Goal: Navigation & Orientation: Find specific page/section

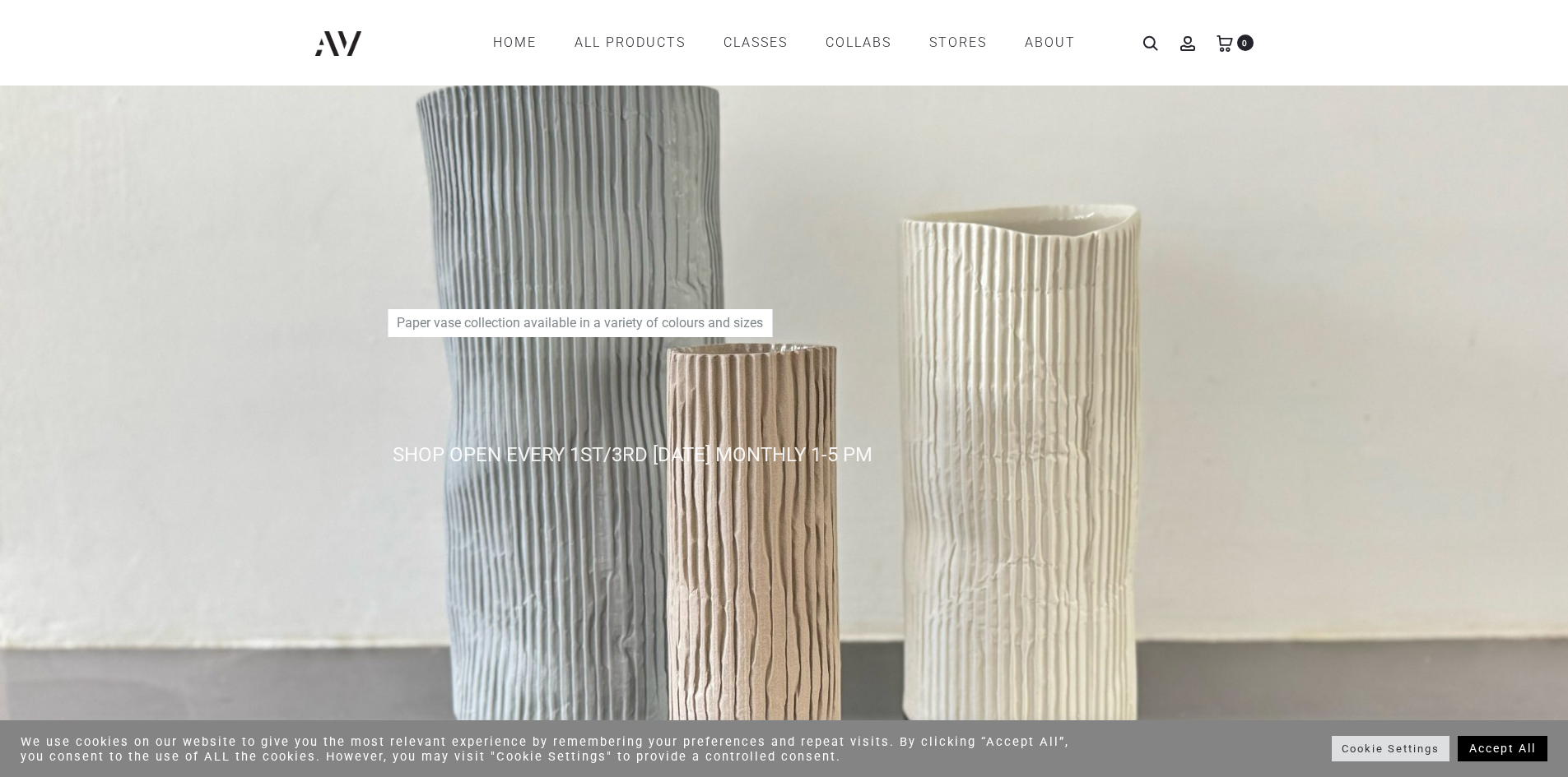
click at [1190, 46] on use at bounding box center [1187, 43] width 13 height 13
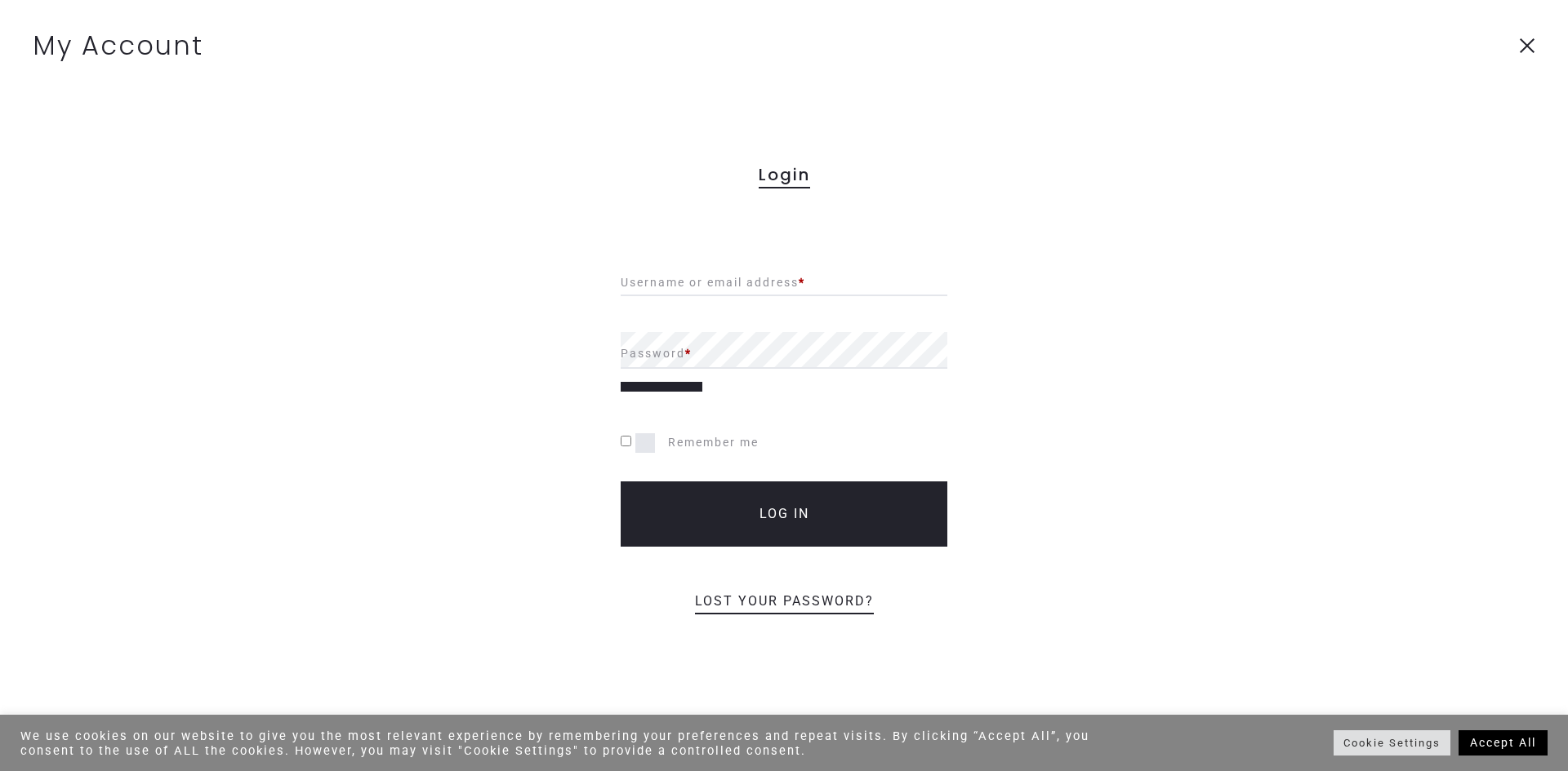
click at [1531, 43] on icon at bounding box center [1526, 45] width 16 height 16
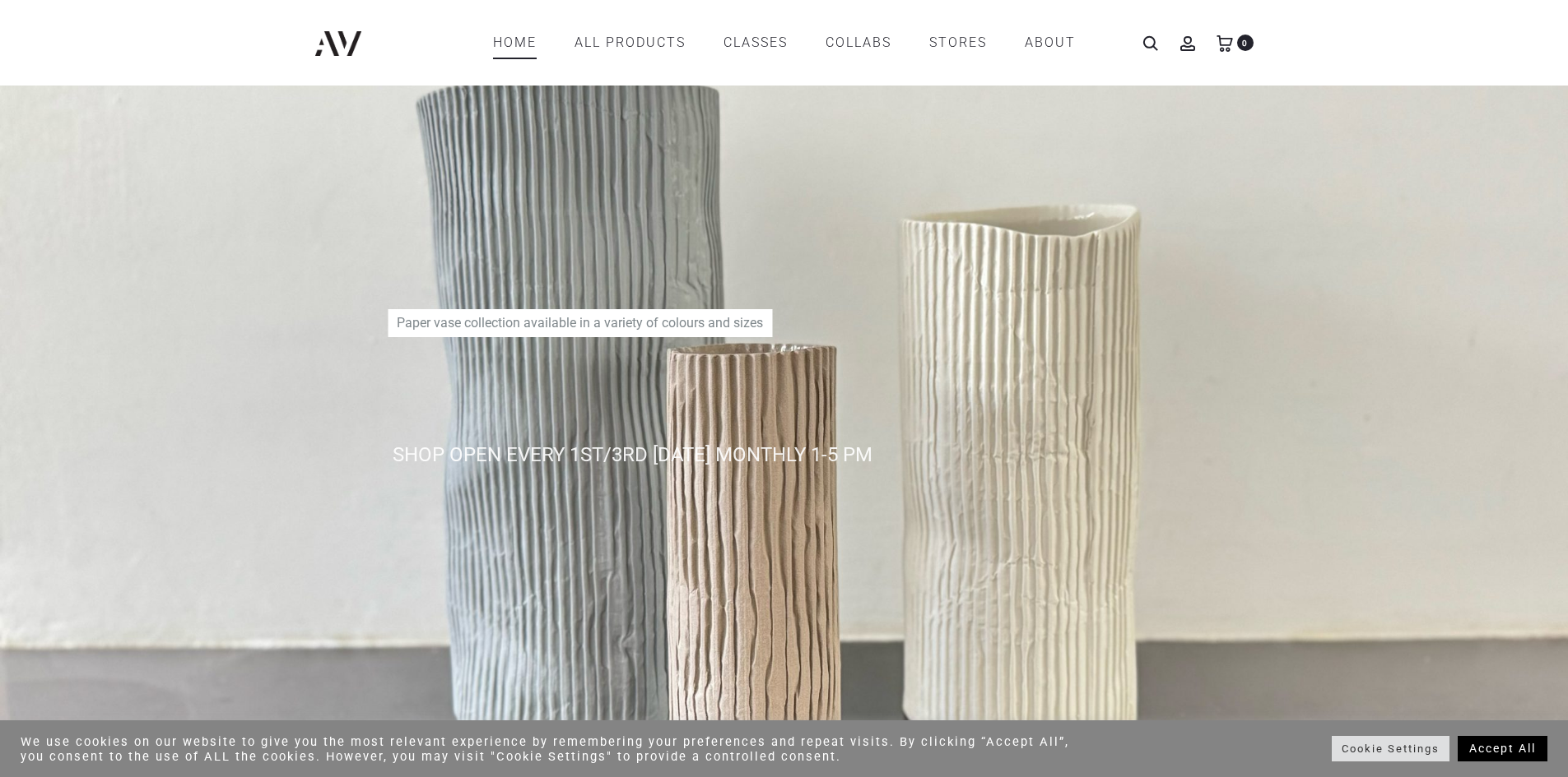
click at [518, 42] on link "Home" at bounding box center [515, 43] width 44 height 28
click at [1144, 46] on icon at bounding box center [1150, 43] width 17 height 17
click at [1153, 43] on icon at bounding box center [1150, 43] width 17 height 17
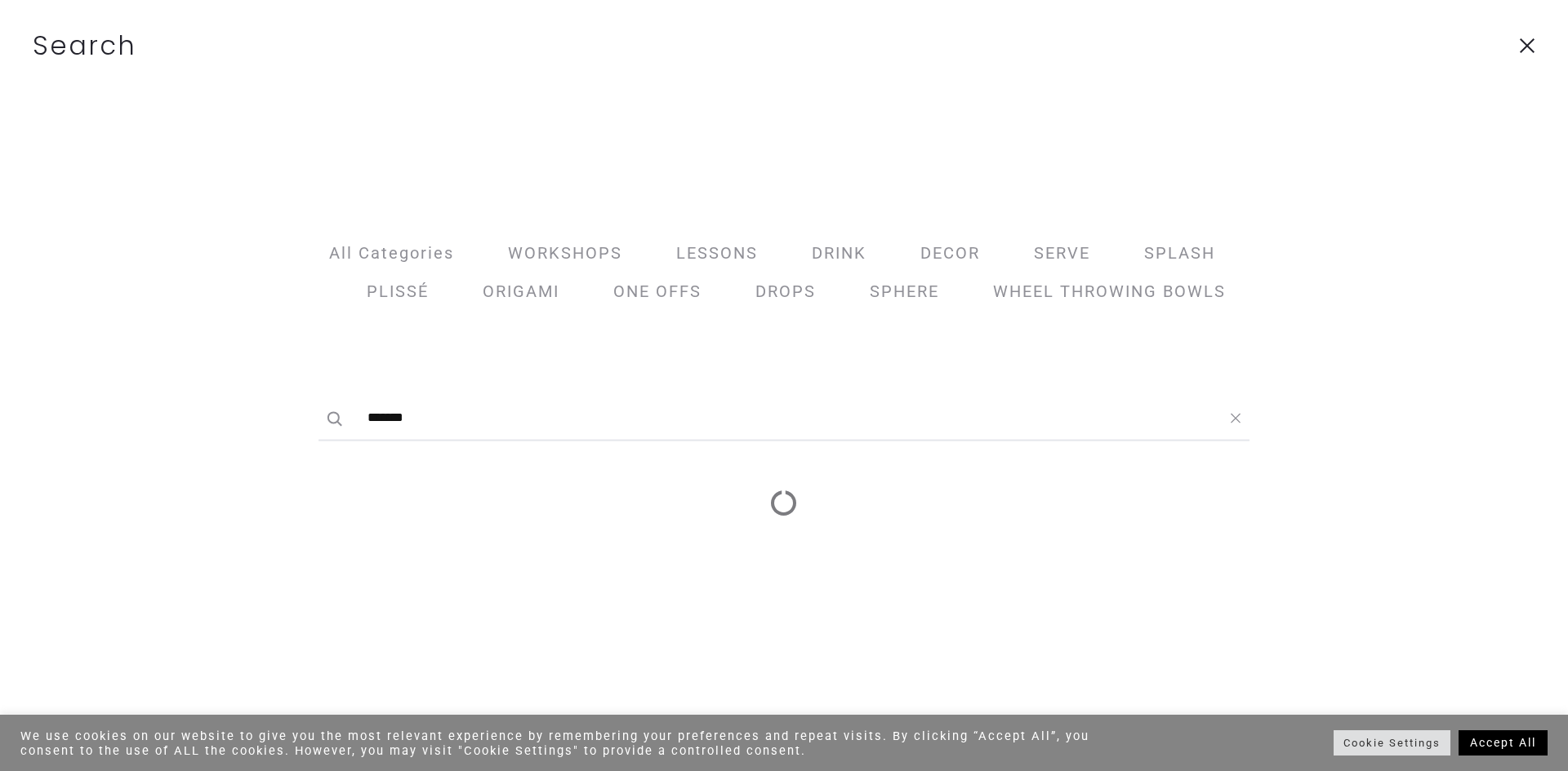
type input "*******"
click at [326, 405] on button "Search" at bounding box center [334, 419] width 16 height 28
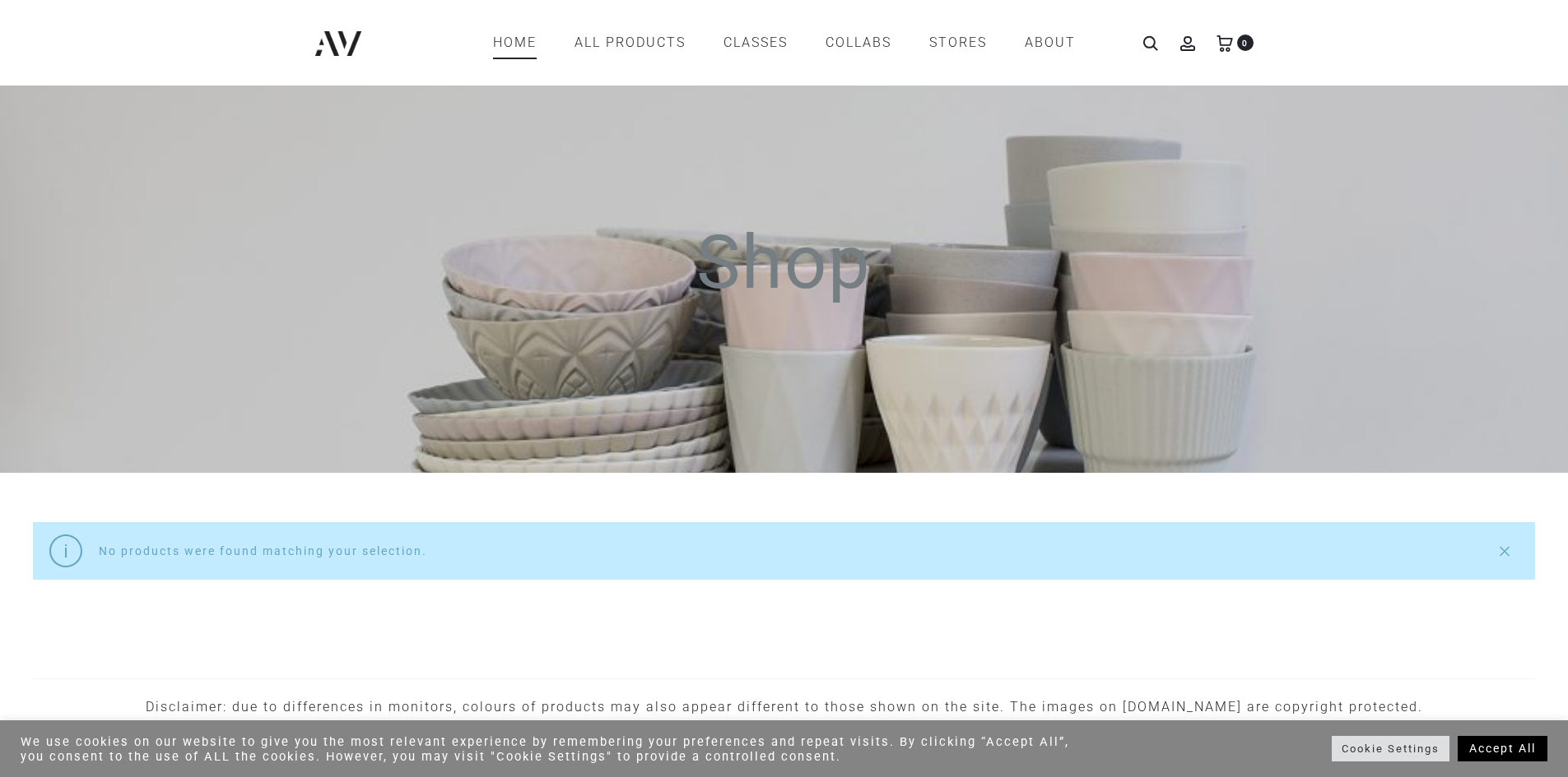
click at [512, 44] on link "Home" at bounding box center [515, 43] width 44 height 28
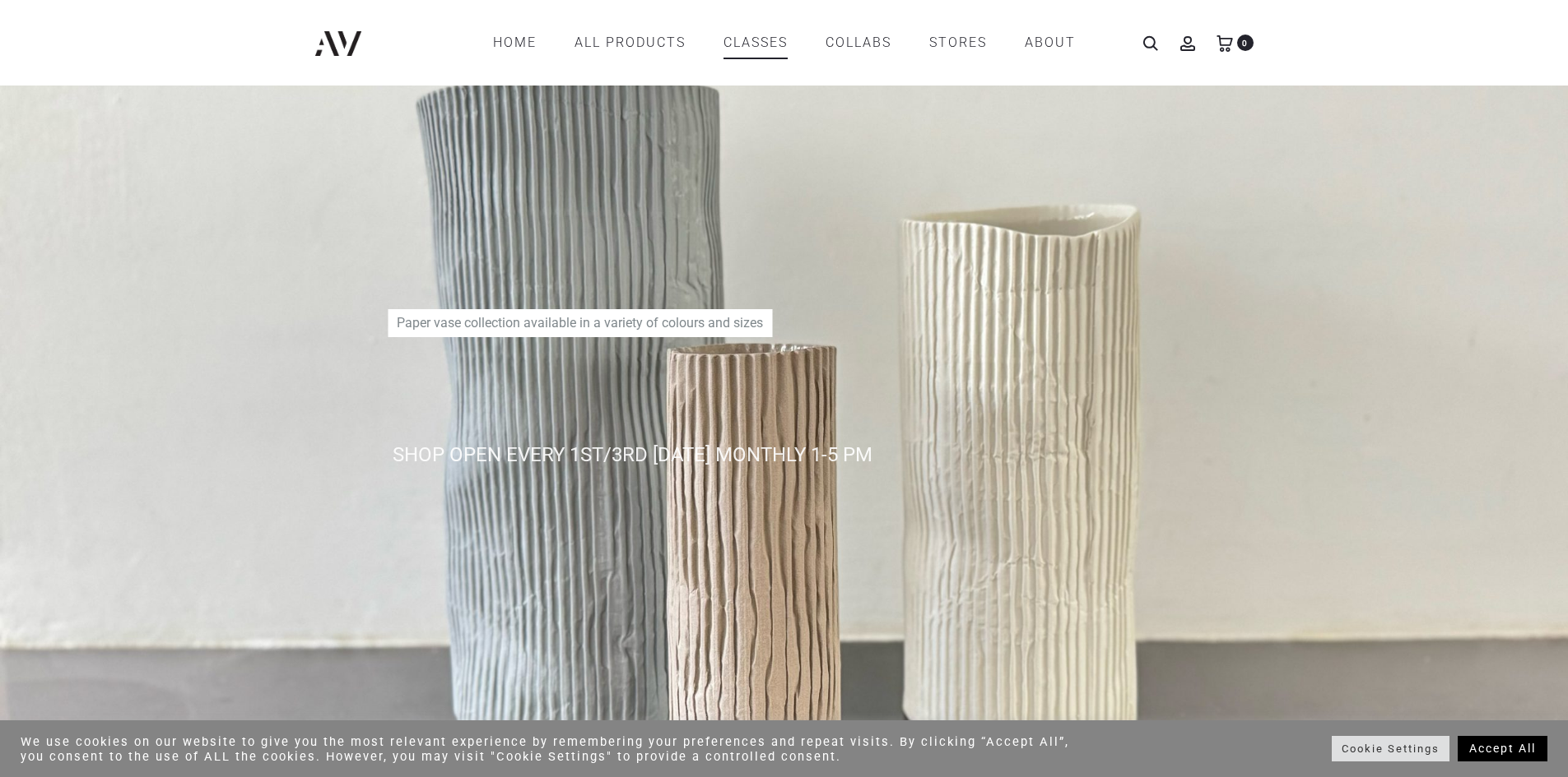
click at [752, 45] on link "CLASSES" at bounding box center [755, 43] width 64 height 28
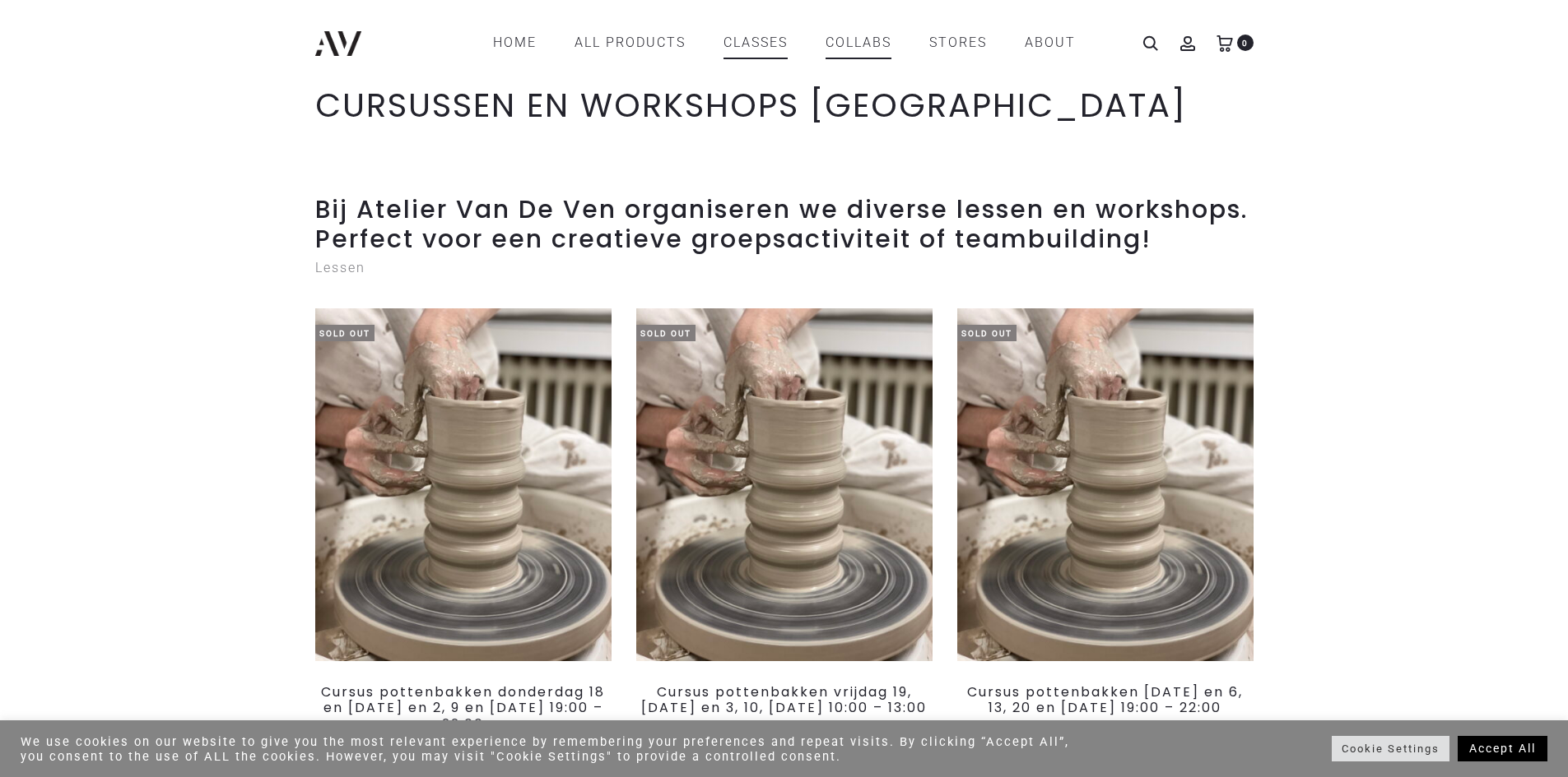
click at [849, 45] on link "COLLABS" at bounding box center [858, 43] width 66 height 28
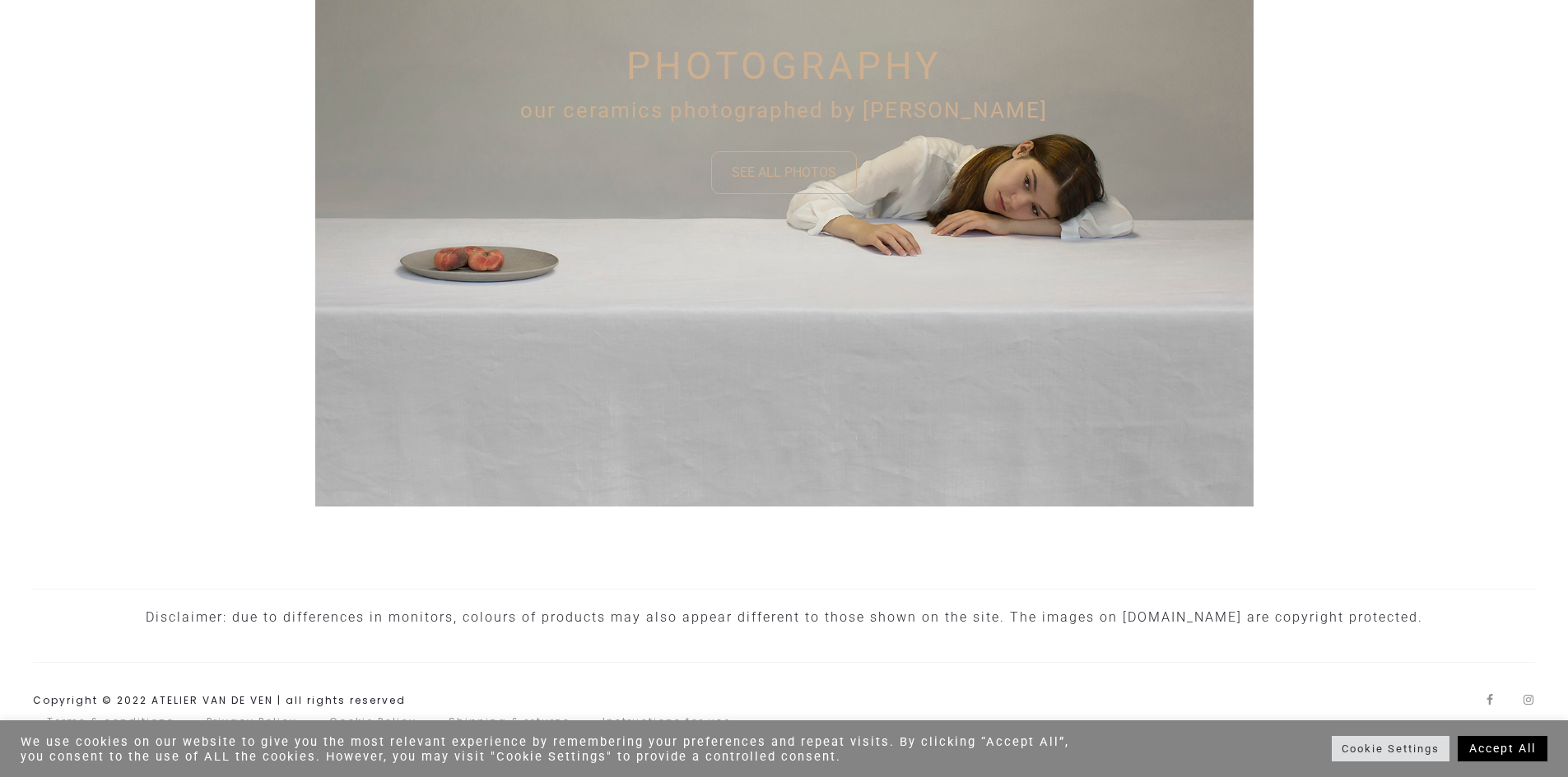
scroll to position [1238, 0]
